Goal: Check status: Check status

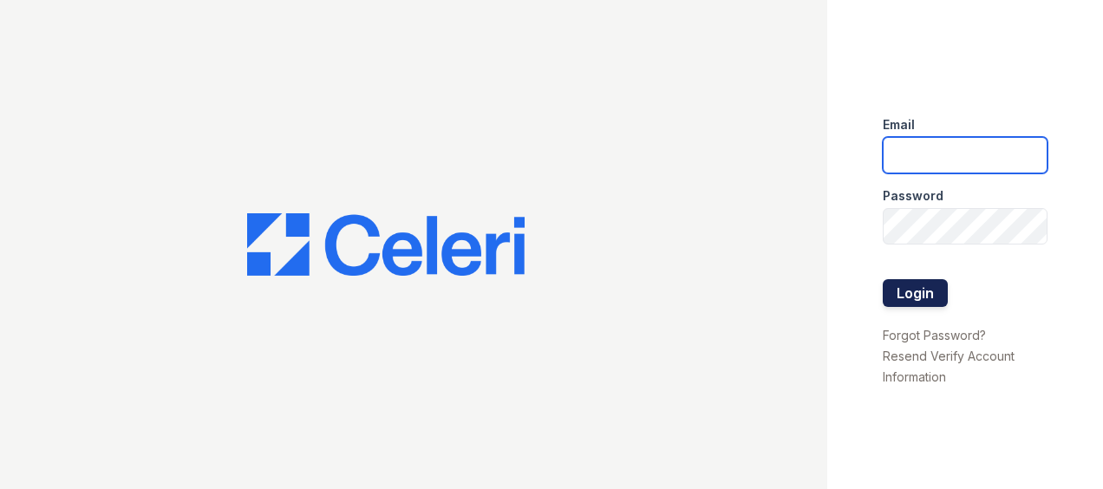
type input "[EMAIL_ADDRESS][DOMAIN_NAME]"
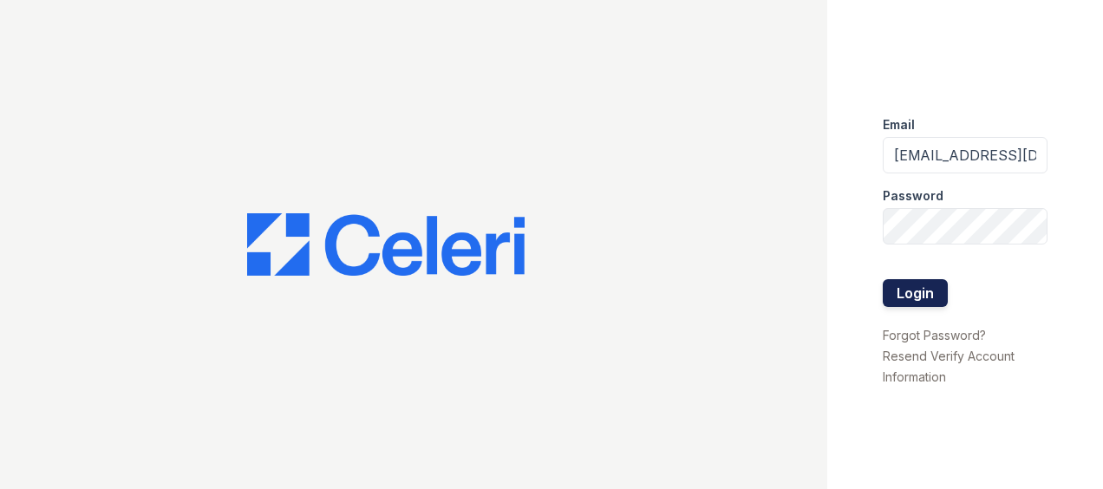
click at [928, 294] on button "Login" at bounding box center [915, 293] width 65 height 28
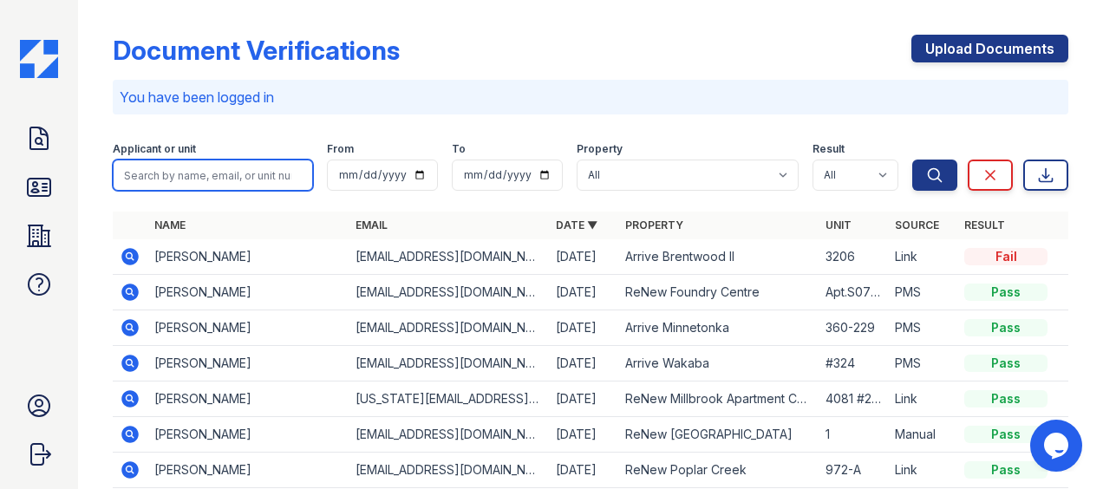
drag, startPoint x: 214, startPoint y: 178, endPoint x: 288, endPoint y: 170, distance: 74.1
click at [214, 178] on input "search" at bounding box center [213, 175] width 200 height 31
paste input "[PERSON_NAME]"
type input "[PERSON_NAME]"
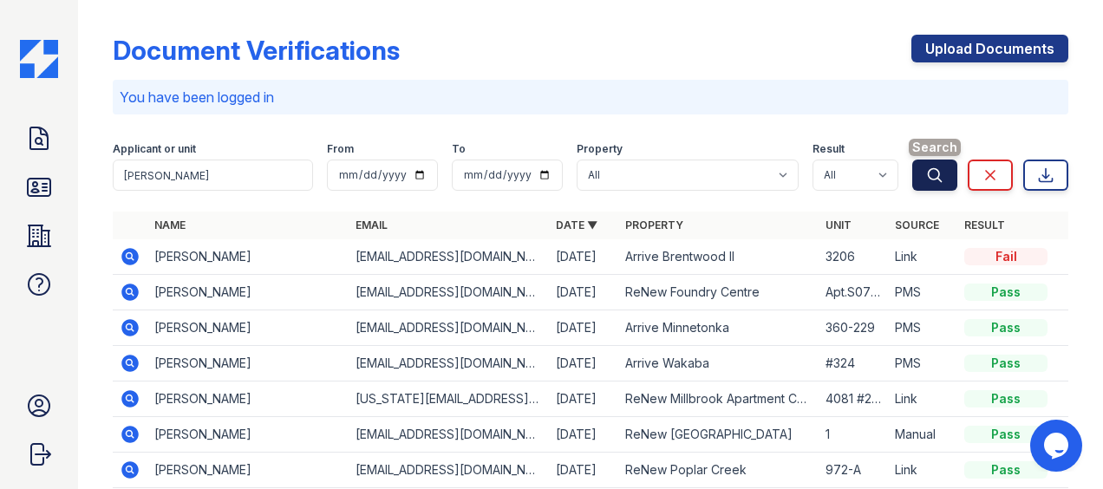
click at [912, 178] on button "Search" at bounding box center [934, 175] width 45 height 31
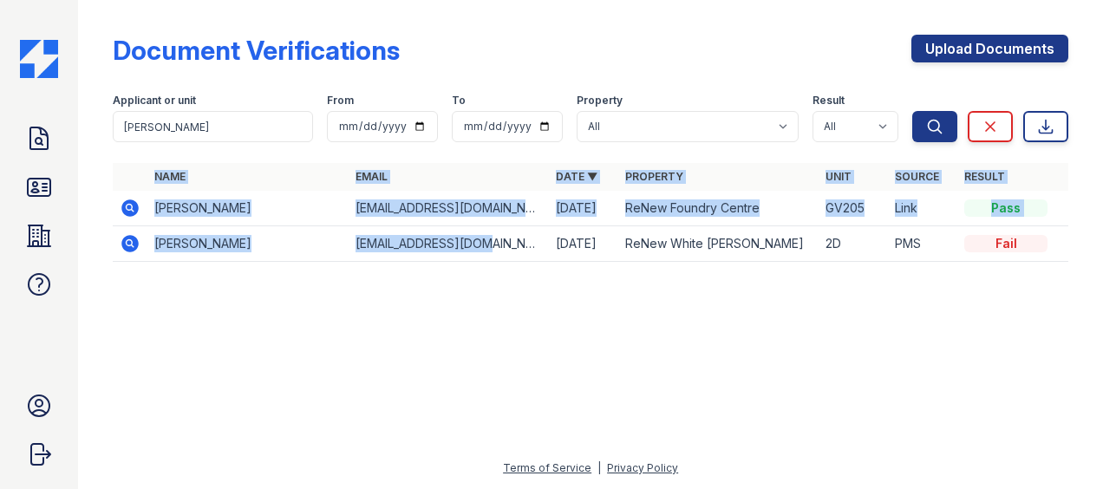
drag, startPoint x: 487, startPoint y: 250, endPoint x: 476, endPoint y: 290, distance: 41.4
click at [476, 290] on div "Document Verifications Upload Documents Filter Applicant or unit [PERSON_NAME] …" at bounding box center [590, 153] width 969 height 307
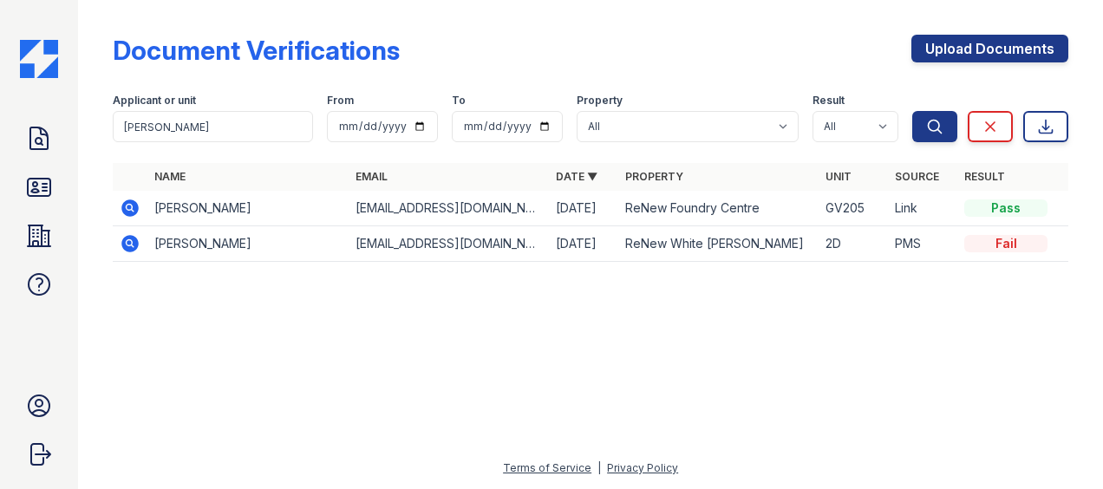
drag, startPoint x: 476, startPoint y: 290, endPoint x: 848, endPoint y: 376, distance: 381.9
click at [848, 376] on div at bounding box center [590, 382] width 969 height 151
drag, startPoint x: 120, startPoint y: 245, endPoint x: 149, endPoint y: 252, distance: 30.5
click at [121, 245] on icon at bounding box center [130, 243] width 21 height 21
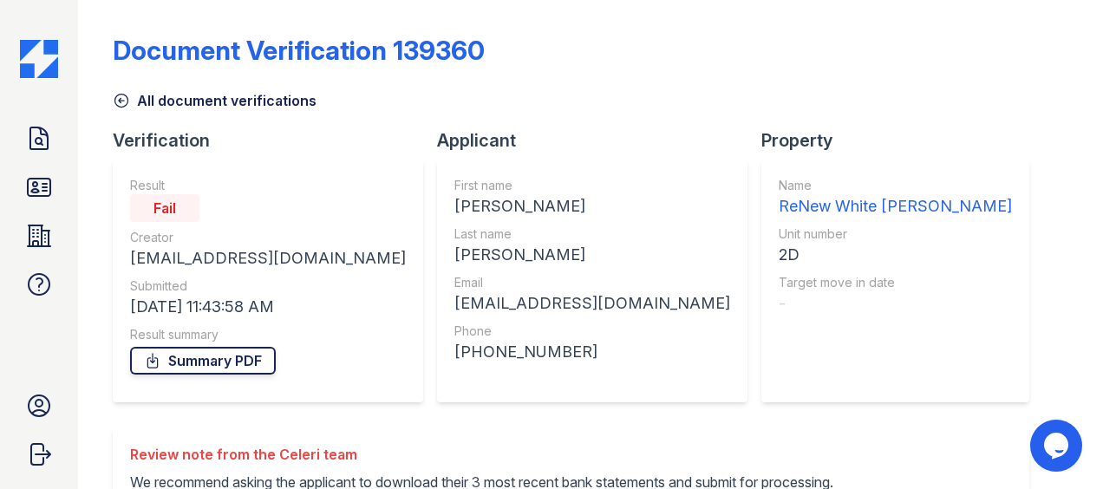
click at [234, 361] on link "Summary PDF" at bounding box center [203, 361] width 146 height 28
click at [203, 354] on link "Summary PDF" at bounding box center [203, 361] width 146 height 28
drag, startPoint x: 233, startPoint y: 39, endPoint x: 426, endPoint y: 1, distance: 196.2
click at [233, 39] on div "Document Verification 139360" at bounding box center [299, 50] width 372 height 31
click at [216, 197] on div "Fail" at bounding box center [268, 208] width 276 height 28
